Goal: Task Accomplishment & Management: Complete application form

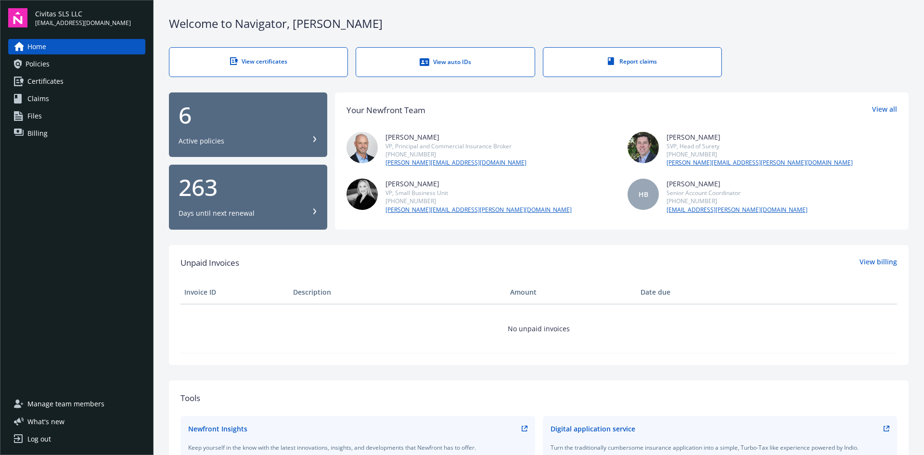
click at [71, 64] on link "Policies" at bounding box center [76, 63] width 137 height 15
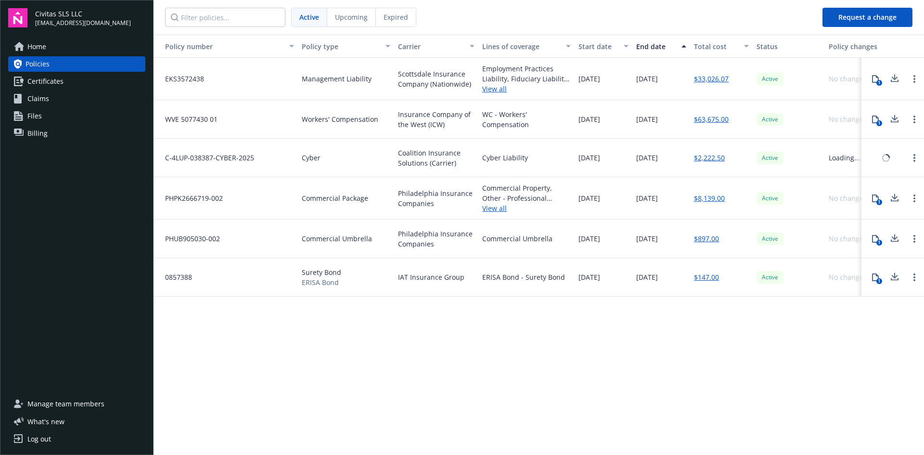
click at [82, 89] on div "Home Policies Certificates Claims Files Billing" at bounding box center [76, 90] width 137 height 102
click at [82, 87] on link "Certificates" at bounding box center [76, 81] width 137 height 15
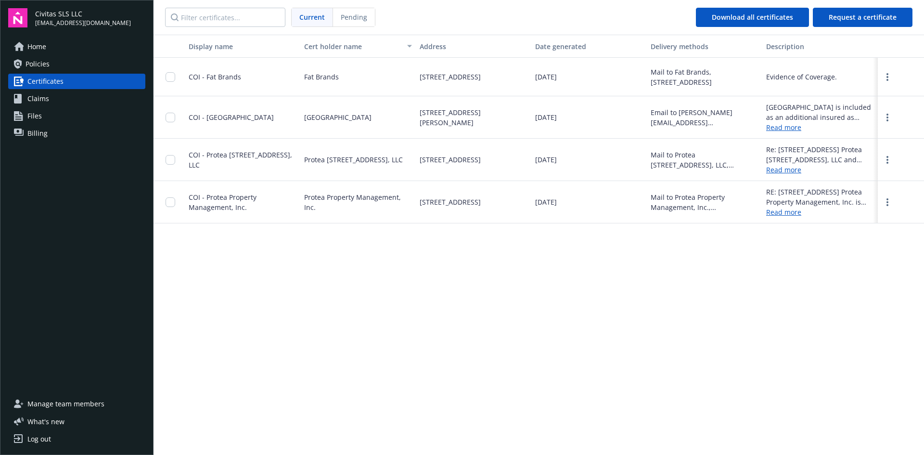
click at [286, 347] on div "Display name Cert holder name Address Date generated Delivery methods Descripti…" at bounding box center [538, 244] width 770 height 419
click at [862, 14] on span "Request a certificate" at bounding box center [863, 17] width 68 height 9
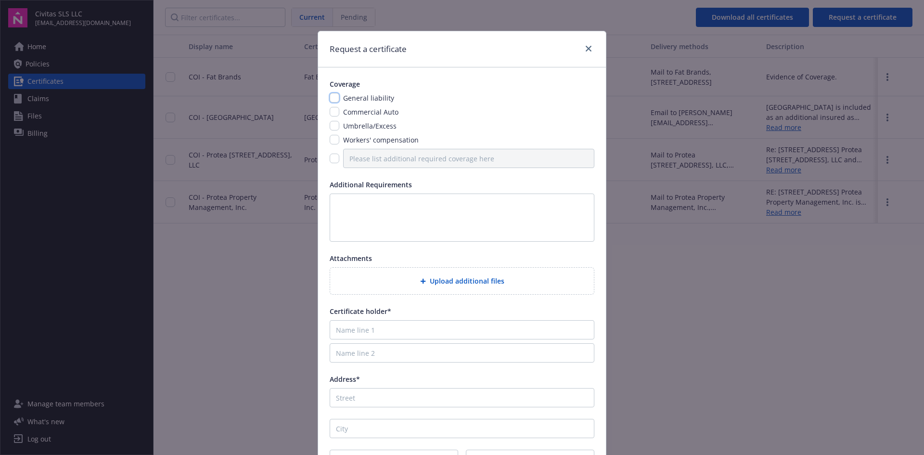
click at [330, 96] on input "checkbox" at bounding box center [335, 98] width 10 height 10
checkbox input "true"
click at [362, 332] on input "Name line 1" at bounding box center [462, 329] width 265 height 19
click at [486, 351] on input "Name line 2" at bounding box center [462, 352] width 265 height 19
click at [510, 326] on input "Name line 1" at bounding box center [462, 329] width 265 height 19
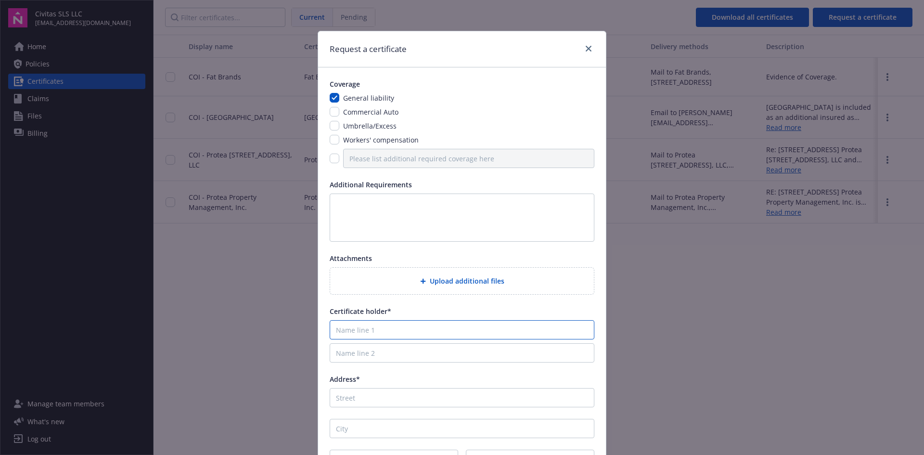
paste input "[PERSON_NAME] Management Company, LLC"
type input "[PERSON_NAME] Management Company, LLC"
click at [406, 394] on input "Address*" at bounding box center [462, 397] width 265 height 19
paste input "[STREET_ADDRESS]"
type input "[STREET_ADDRESS]"
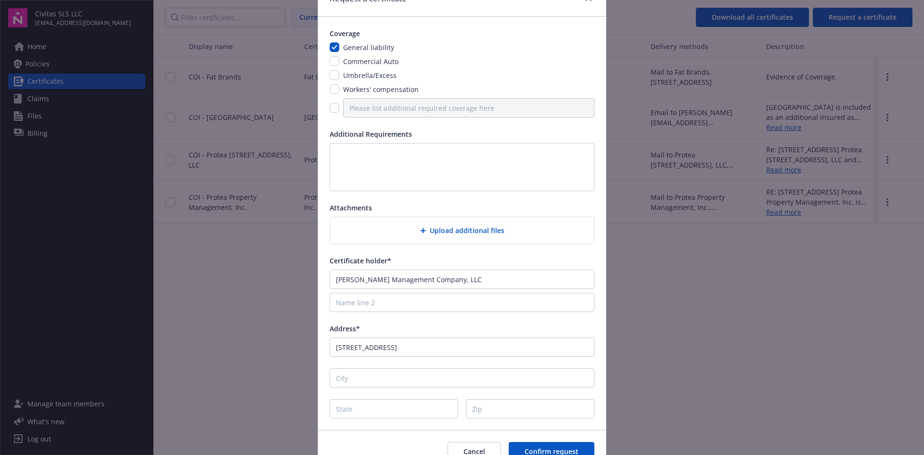
scroll to position [100, 0]
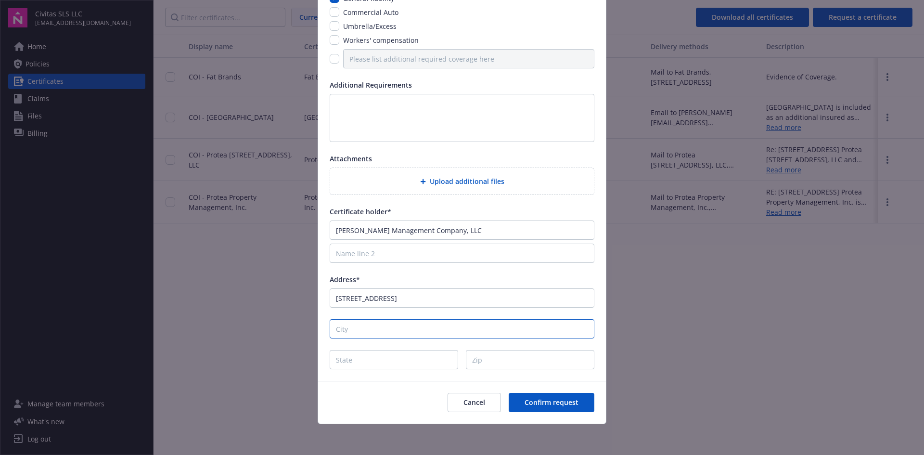
click at [350, 333] on input "City" at bounding box center [462, 328] width 265 height 19
paste input "Chula Vista"
type input "Chula Vista"
click at [368, 365] on input "State" at bounding box center [394, 359] width 128 height 19
type input "CA"
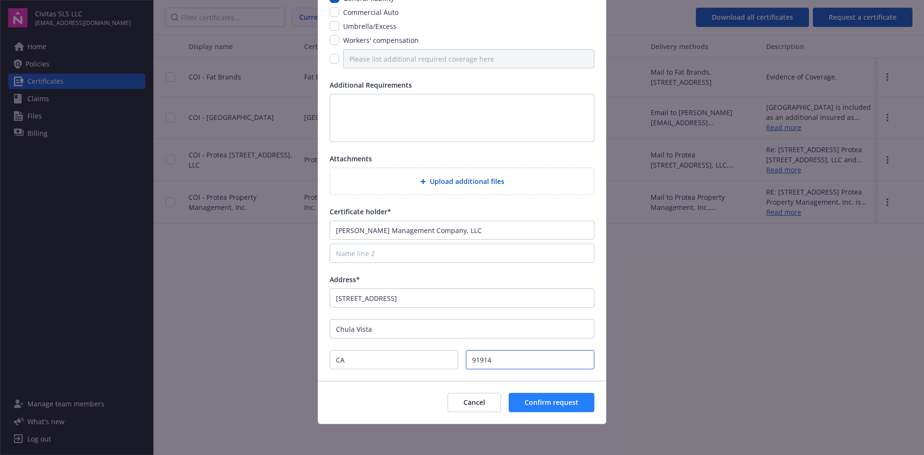
type input "91914"
click at [547, 404] on span "Confirm request" at bounding box center [551, 401] width 54 height 9
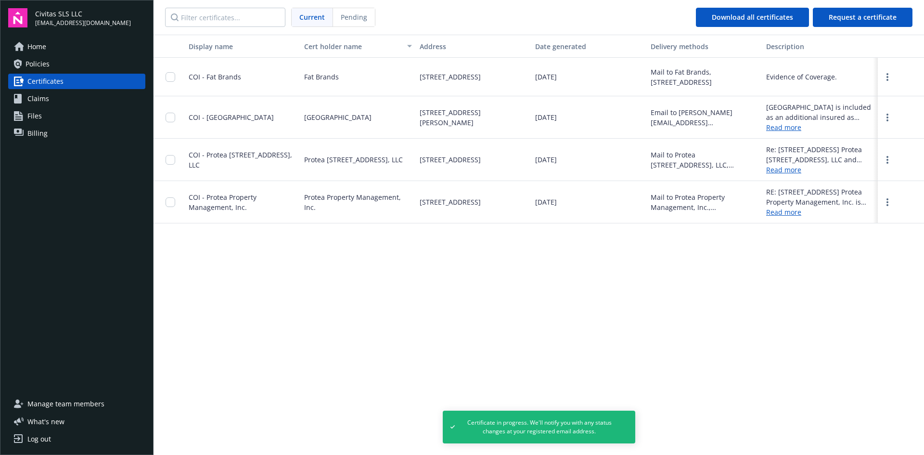
click at [380, 305] on div "Display name Cert holder name Address Date generated Delivery methods Descripti…" at bounding box center [538, 244] width 770 height 419
